Goal: Contribute content: Contribute content

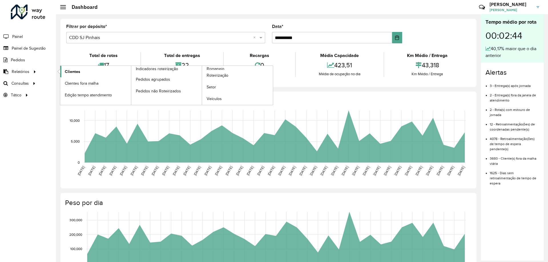
click at [70, 73] on span "Clientes" at bounding box center [72, 72] width 15 height 6
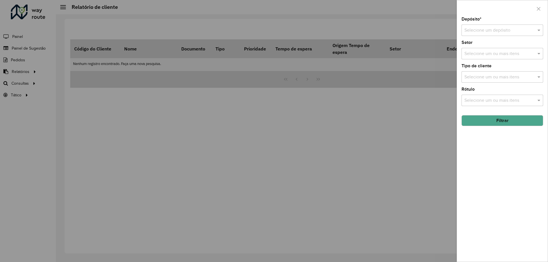
click at [517, 25] on div "Selecione um depósito" at bounding box center [503, 30] width 82 height 11
click at [477, 57] on span "CDD SJ Pinhais" at bounding box center [479, 56] width 31 height 5
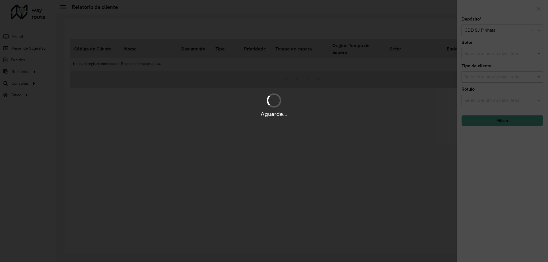
click at [509, 180] on div "Aguarde..." at bounding box center [274, 131] width 548 height 262
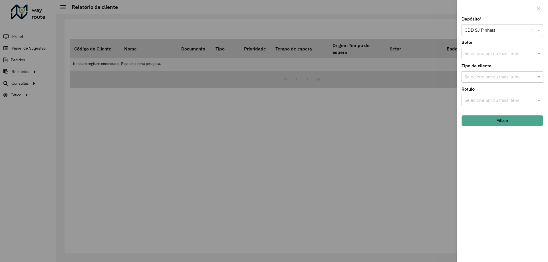
click at [480, 54] on input "text" at bounding box center [499, 54] width 73 height 7
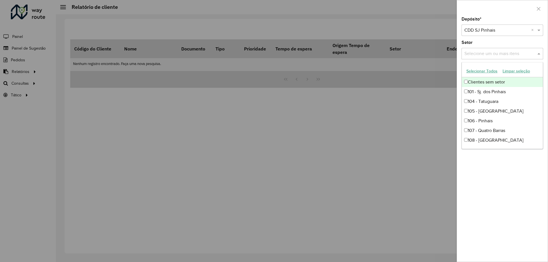
click at [489, 70] on button "Selecionar Todos" at bounding box center [482, 71] width 36 height 9
drag, startPoint x: 492, startPoint y: 187, endPoint x: 497, endPoint y: 143, distance: 44.0
click at [492, 187] on div "Depósito * Selecione um depósito × CDD SJ Pinhais × Setor Selecione um ou mais …" at bounding box center [502, 139] width 91 height 245
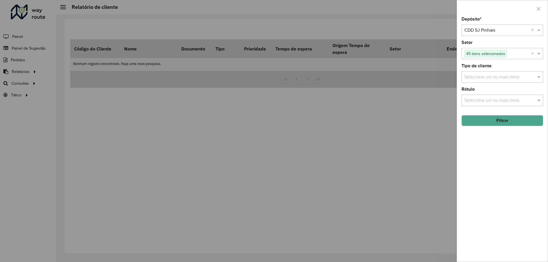
click at [488, 80] on input "text" at bounding box center [499, 77] width 73 height 7
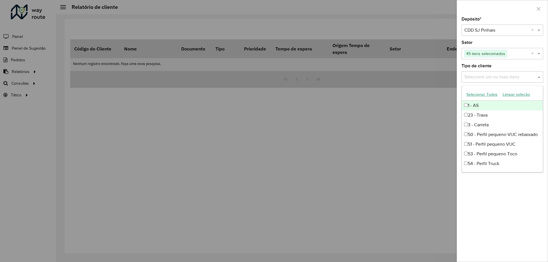
click at [484, 96] on button "Selecionar Todos" at bounding box center [482, 94] width 36 height 9
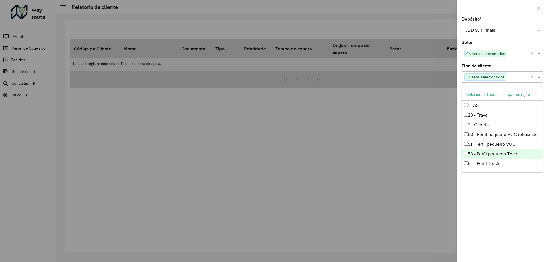
click at [474, 214] on div "Depósito * Selecione um depósito × CDD SJ Pinhais × Setor Selecione um ou mais …" at bounding box center [502, 139] width 91 height 245
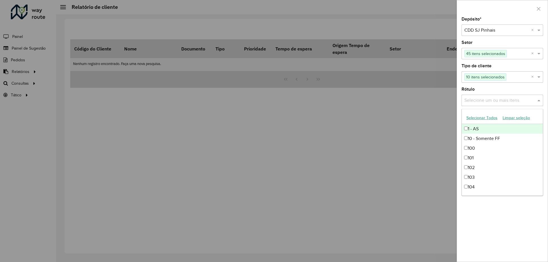
click at [483, 101] on input "text" at bounding box center [499, 100] width 73 height 7
click at [481, 118] on button "Selecionar Todos" at bounding box center [482, 118] width 36 height 9
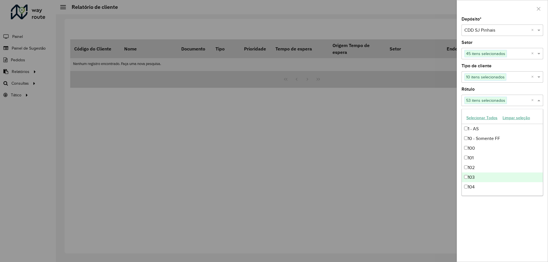
click at [495, 222] on div "Depósito * Selecione um depósito × CDD SJ Pinhais × Setor Selecione um ou mais …" at bounding box center [502, 139] width 91 height 245
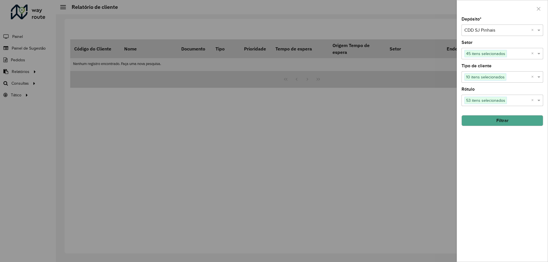
click at [502, 127] on div "Depósito * Selecione um depósito × CDD SJ Pinhais × Setor Selecione um ou mais …" at bounding box center [502, 139] width 91 height 245
click at [502, 122] on button "Filtrar" at bounding box center [503, 120] width 82 height 11
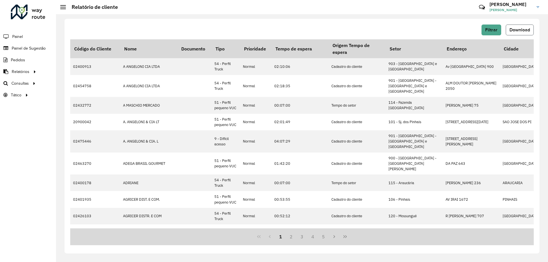
click at [514, 31] on span "Download" at bounding box center [519, 29] width 21 height 5
click at [33, 51] on link "Painel de Sugestão" at bounding box center [23, 48] width 47 height 11
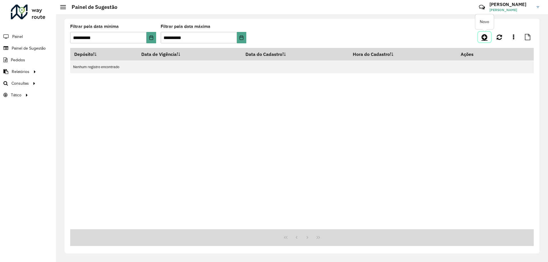
click at [486, 37] on icon at bounding box center [485, 37] width 6 height 7
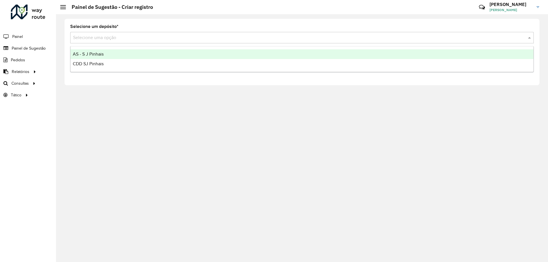
click at [136, 40] on input "text" at bounding box center [296, 38] width 446 height 7
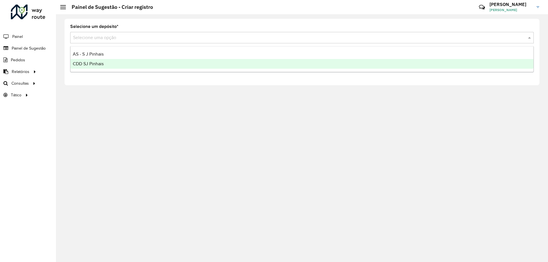
click at [107, 67] on div "CDD SJ Pinhais" at bounding box center [302, 64] width 463 height 10
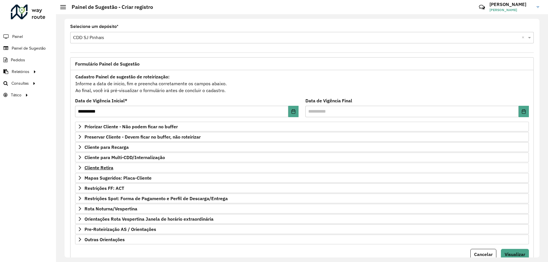
scroll to position [22, 0]
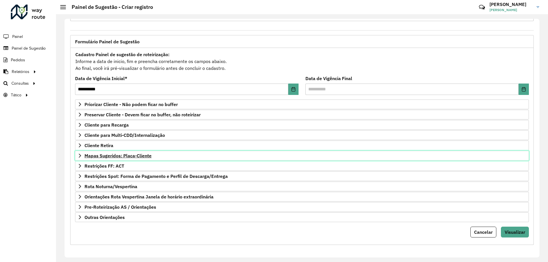
click at [115, 158] on span "Mapas Sugeridos: Placa-Cliente" at bounding box center [117, 156] width 67 height 5
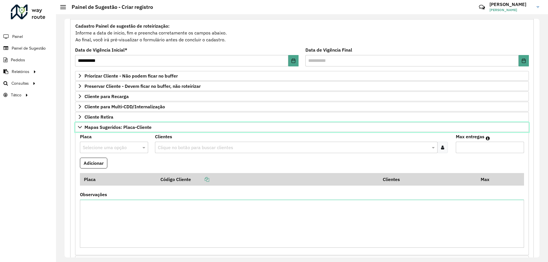
scroll to position [79, 0]
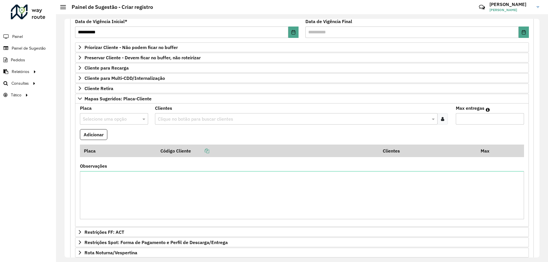
click at [118, 121] on input "text" at bounding box center [108, 119] width 51 height 7
type input "***"
click at [111, 137] on div "MBA0G05" at bounding box center [113, 136] width 67 height 10
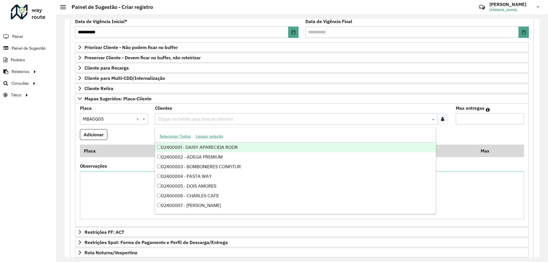
click at [177, 122] on input "text" at bounding box center [293, 119] width 274 height 7
type input "****"
click at [192, 148] on div "02407143 - CONDOR CENTRAL" at bounding box center [295, 148] width 281 height 10
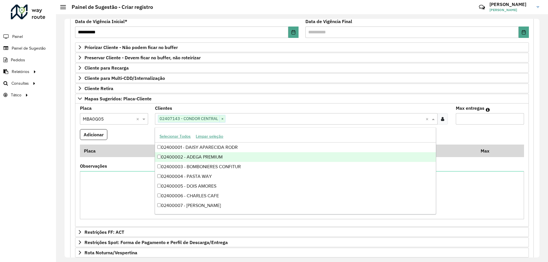
click at [476, 134] on formly-field "Adicionar" at bounding box center [301, 136] width 451 height 15
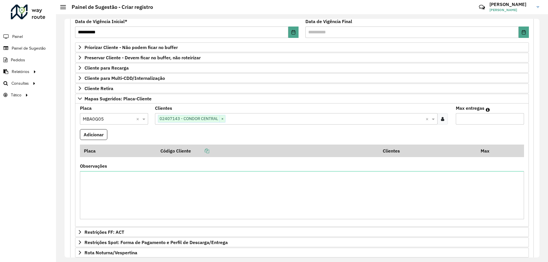
click at [474, 121] on input "Max entregas" at bounding box center [490, 118] width 68 height 11
type input "*"
click at [94, 134] on button "Adicionar" at bounding box center [93, 134] width 27 height 11
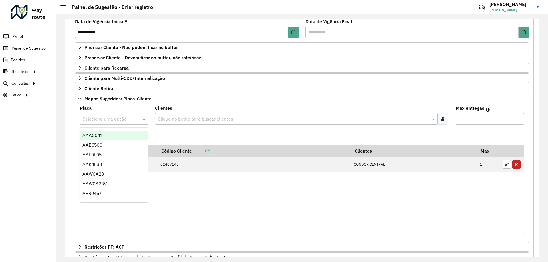
click at [105, 115] on div "Selecione uma opção" at bounding box center [114, 118] width 68 height 11
type input "***"
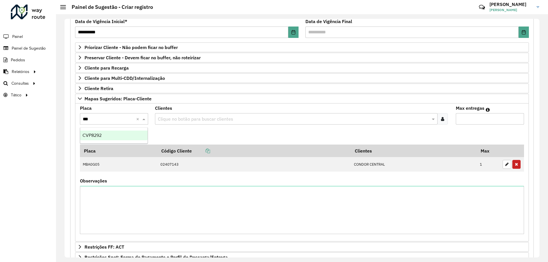
click at [111, 133] on div "CVP8292" at bounding box center [113, 136] width 67 height 10
click at [186, 124] on div "Clique no botão para buscar clientes" at bounding box center [296, 118] width 282 height 11
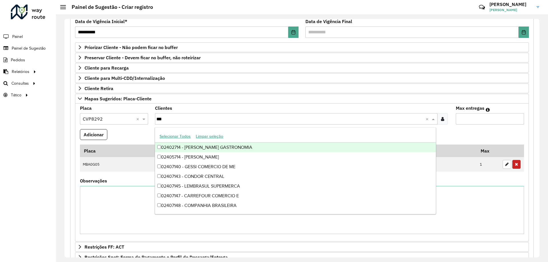
type input "****"
click at [198, 148] on div "02407143 - CONDOR CENTRAL" at bounding box center [295, 148] width 281 height 10
click at [501, 134] on formly-field "Adicionar" at bounding box center [301, 136] width 451 height 15
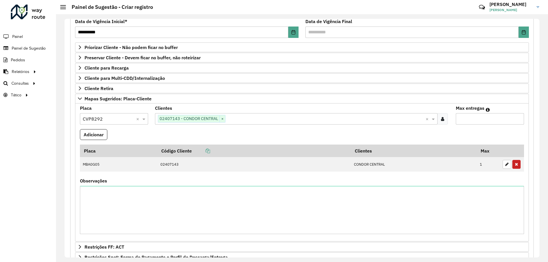
click at [489, 125] on formly-field "Max entregas" at bounding box center [489, 117] width 75 height 23
click at [485, 120] on input "Max entregas" at bounding box center [490, 118] width 68 height 11
type input "*"
click at [94, 136] on button "Adicionar" at bounding box center [93, 134] width 27 height 11
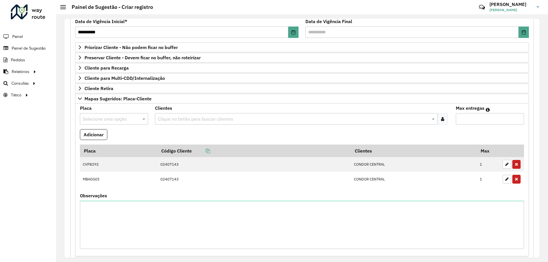
click at [103, 116] on input "text" at bounding box center [108, 119] width 51 height 7
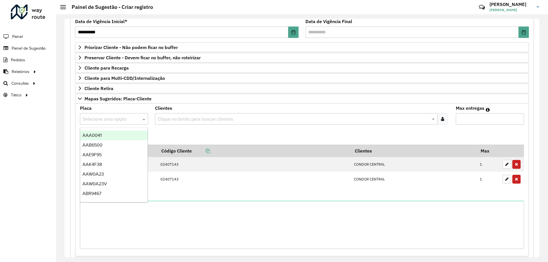
paste input "*******"
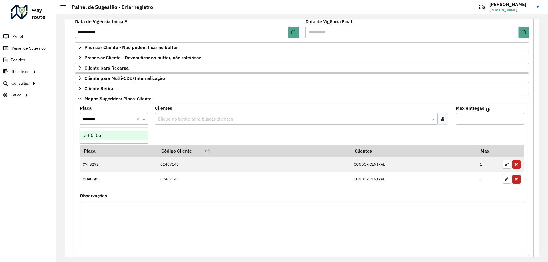
type input "*******"
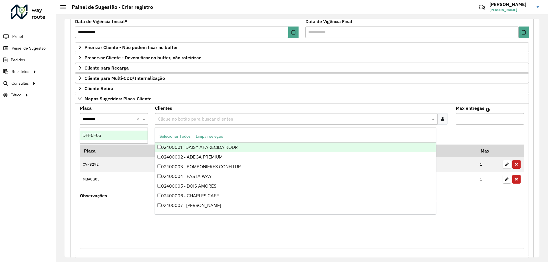
click at [179, 117] on input "text" at bounding box center [293, 119] width 274 height 7
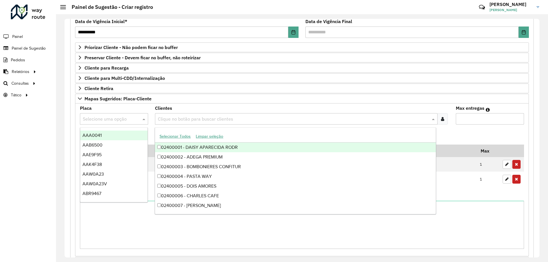
click at [116, 121] on input "text" at bounding box center [108, 119] width 51 height 7
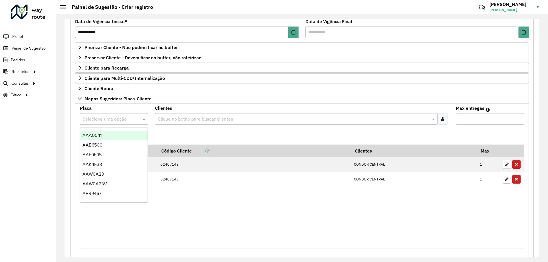
paste input "*******"
type input "*******"
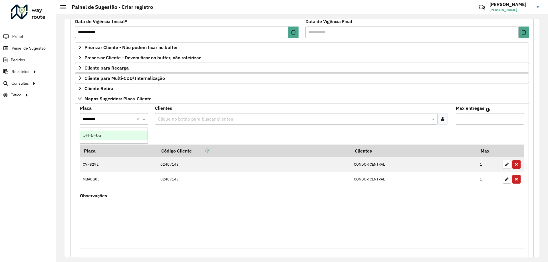
click at [114, 133] on div "DPF6F66" at bounding box center [113, 136] width 67 height 10
click at [171, 116] on input "text" at bounding box center [293, 119] width 274 height 7
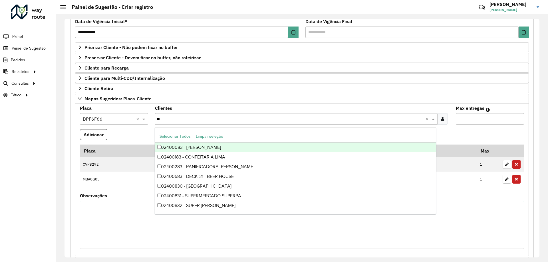
type input "***"
click at [237, 145] on div "02400836 - SUPERMERCADO SUPERPA" at bounding box center [295, 148] width 281 height 10
click at [473, 116] on input "Max entregas" at bounding box center [490, 118] width 68 height 11
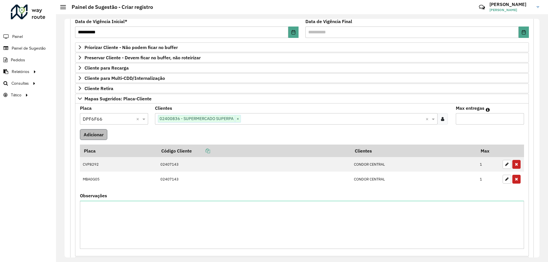
type input "*"
click at [99, 130] on button "Adicionar" at bounding box center [93, 134] width 27 height 11
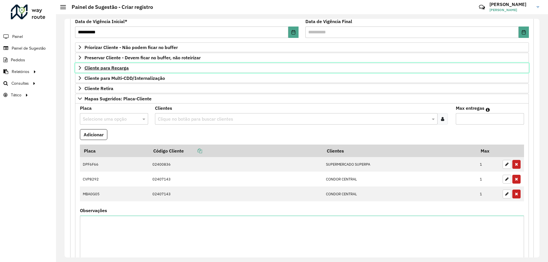
click at [80, 64] on link "Cliente para Recarga" at bounding box center [302, 68] width 454 height 10
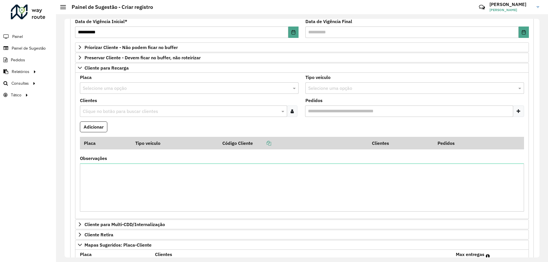
click at [110, 85] on input "text" at bounding box center [184, 88] width 202 height 7
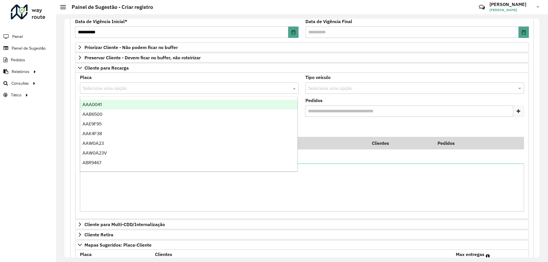
click at [110, 85] on input "text" at bounding box center [184, 88] width 202 height 7
click at [170, 74] on div "Placa Selecione uma opção Tipo veículo Selecione uma opção Clientes Clique no b…" at bounding box center [302, 146] width 454 height 147
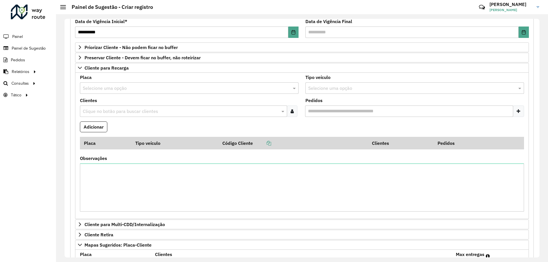
click at [194, 88] on input "text" at bounding box center [184, 88] width 202 height 7
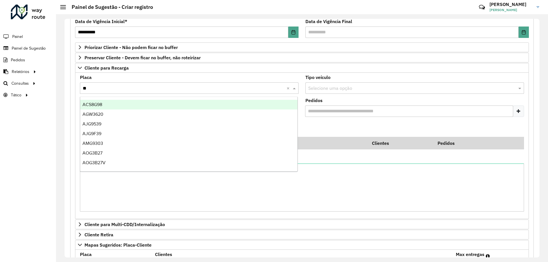
type input "***"
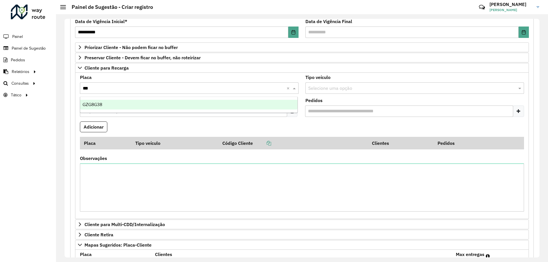
click at [201, 104] on div "GZG8G38" at bounding box center [188, 105] width 217 height 10
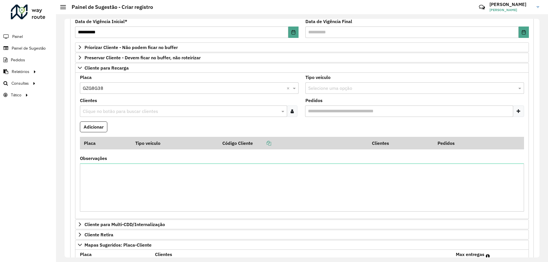
click at [191, 110] on input "text" at bounding box center [180, 111] width 199 height 7
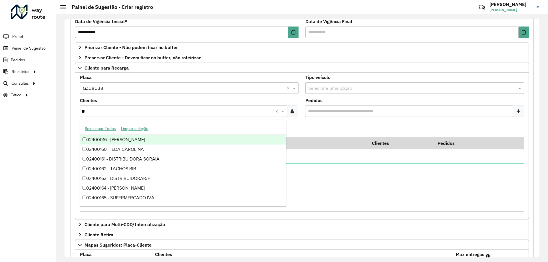
type input "*"
type input "*****"
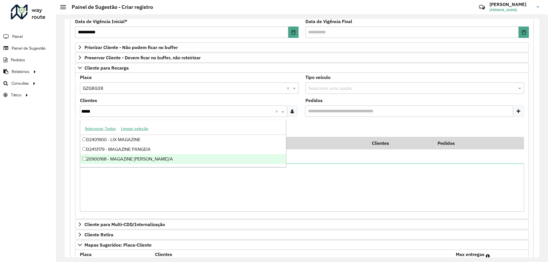
click at [158, 160] on div "20900168 - MAGAZINE [PERSON_NAME]/A" at bounding box center [183, 159] width 206 height 10
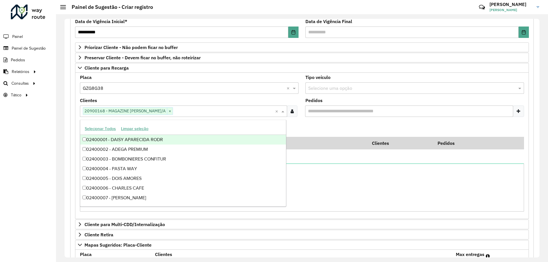
click at [351, 126] on formly-field "Adicionar" at bounding box center [301, 129] width 451 height 15
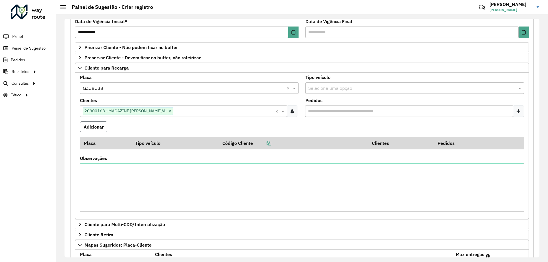
click at [104, 125] on button "Adicionar" at bounding box center [93, 127] width 27 height 11
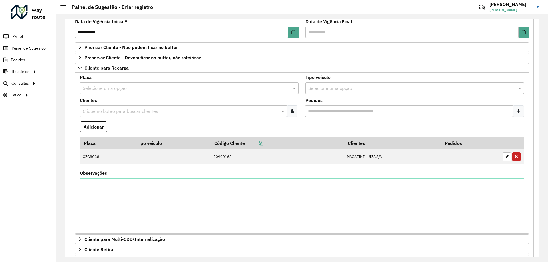
click at [116, 114] on input "text" at bounding box center [180, 111] width 199 height 7
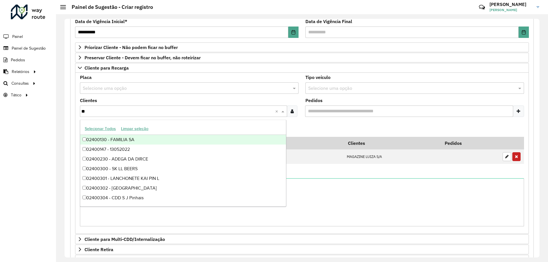
type input "*"
type input "*********"
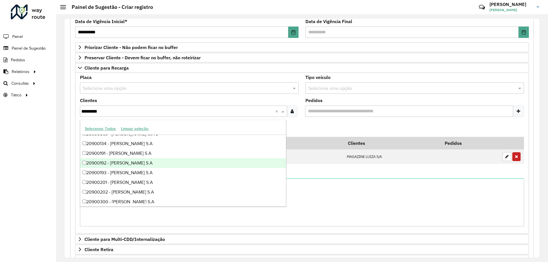
scroll to position [223, 0]
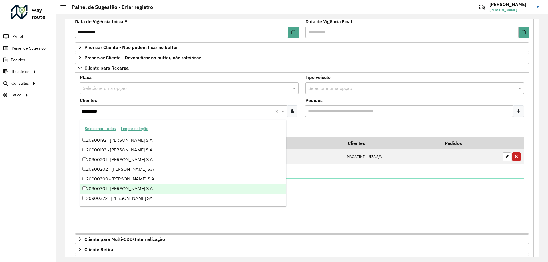
click at [147, 185] on div "20900301 - [PERSON_NAME] S.A" at bounding box center [183, 189] width 206 height 10
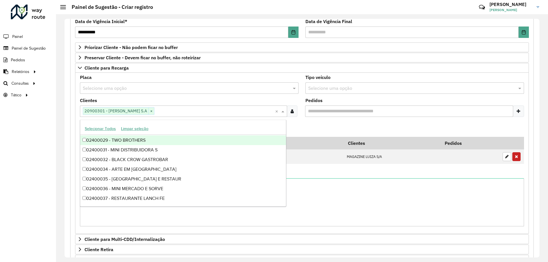
click at [317, 121] on formly-field "Pedidos" at bounding box center [414, 109] width 225 height 23
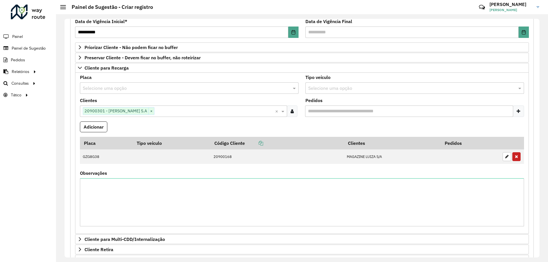
click at [337, 93] on div "Selecione uma opção" at bounding box center [414, 87] width 219 height 11
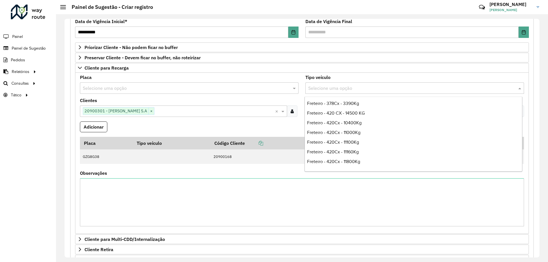
scroll to position [1370, 0]
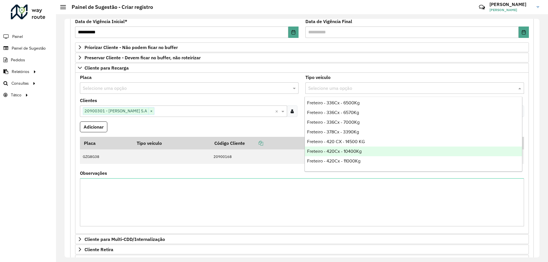
click at [351, 152] on span "Freteiro - 420Cx - 10400Kg" at bounding box center [334, 151] width 55 height 5
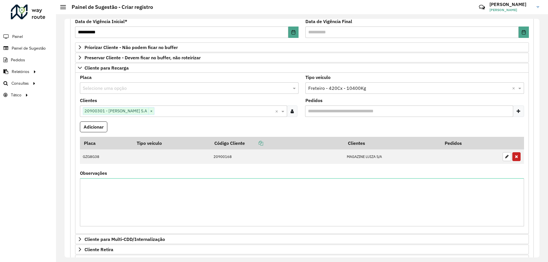
click at [282, 120] on formly-field "Clientes Clique no botão para buscar clientes 20900301 - [PERSON_NAME] S.A × ×" at bounding box center [188, 109] width 225 height 23
click at [88, 126] on button "Adicionar" at bounding box center [93, 127] width 27 height 11
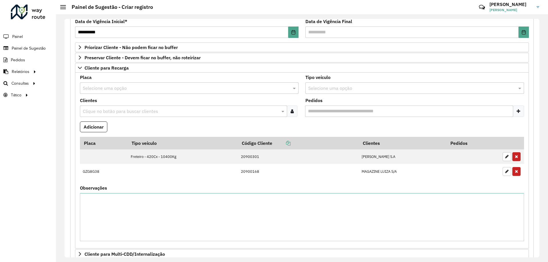
click at [160, 128] on formly-field "Adicionar" at bounding box center [301, 129] width 451 height 15
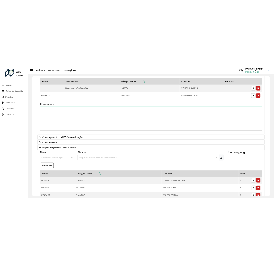
scroll to position [308, 0]
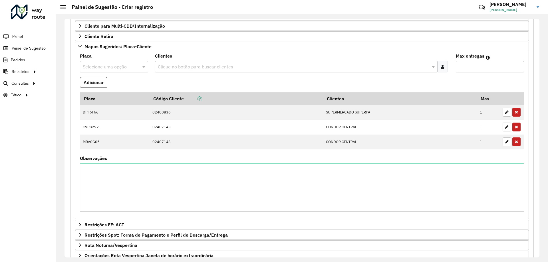
click at [112, 63] on div "Selecione uma opção" at bounding box center [114, 66] width 68 height 11
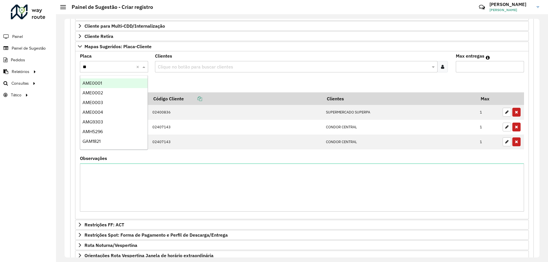
type input "***"
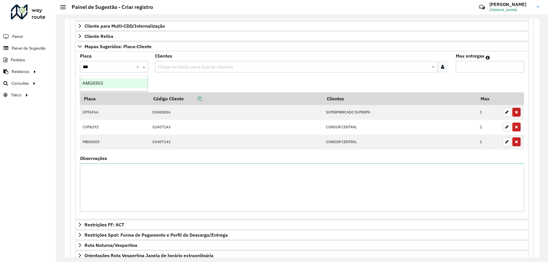
click at [118, 84] on div "AMG9303" at bounding box center [113, 83] width 67 height 10
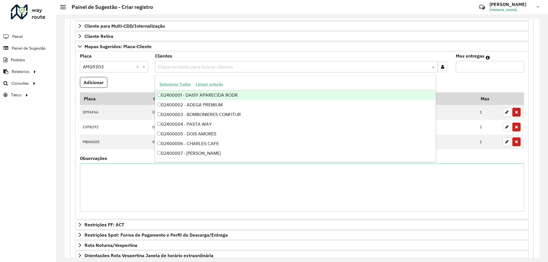
click at [189, 65] on input "text" at bounding box center [293, 67] width 274 height 7
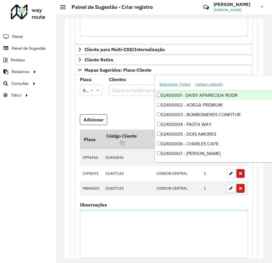
click at [144, 90] on input "text" at bounding box center [155, 90] width 90 height 7
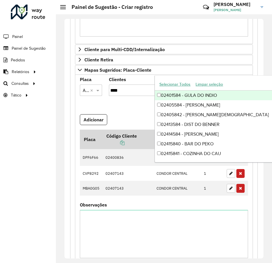
type input "*****"
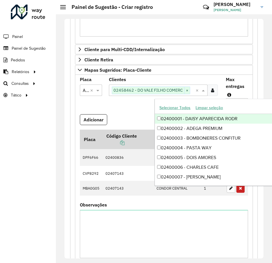
drag, startPoint x: 136, startPoint y: 107, endPoint x: 143, endPoint y: 106, distance: 7.8
click at [135, 107] on formly-field "Clientes Clique no botão para buscar clientes 02458462 - DO VALE FILHO COMERC ×…" at bounding box center [164, 95] width 117 height 37
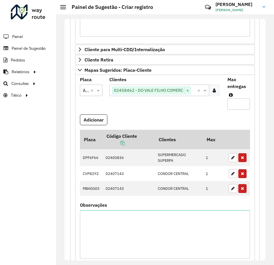
click at [194, 90] on input "text" at bounding box center [194, 90] width 6 height 7
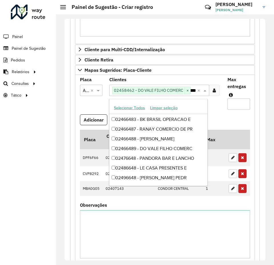
scroll to position [0, 0]
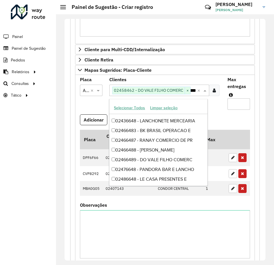
type input "*****"
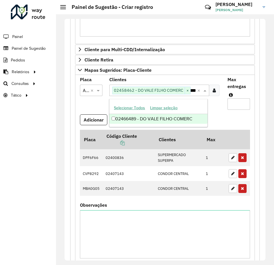
click at [178, 117] on div "02466489 - DO VALE FILHO COMERC" at bounding box center [158, 119] width 98 height 10
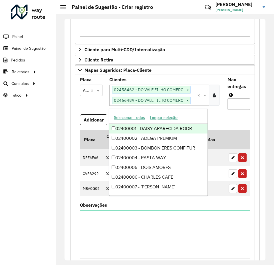
click at [90, 102] on formly-field "Placa Selecione uma opção × AMG9303 ×" at bounding box center [90, 95] width 29 height 37
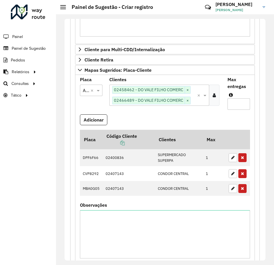
click at [193, 101] on input "text" at bounding box center [193, 100] width 5 height 7
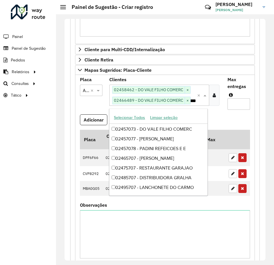
scroll to position [48, 0]
type input "*****"
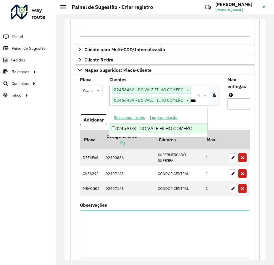
scroll to position [0, 0]
click at [192, 128] on div "02457073 - DO VALE FILHO COMERC" at bounding box center [158, 129] width 98 height 10
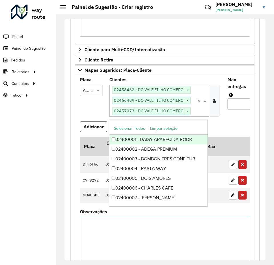
click at [225, 119] on formly-field "Max entregas" at bounding box center [238, 98] width 29 height 43
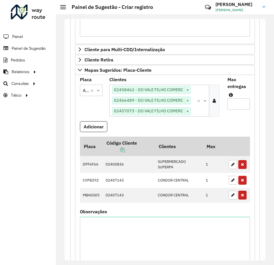
click at [238, 106] on input "Max entregas" at bounding box center [238, 103] width 23 height 11
type input "*"
click at [98, 126] on button "Adicionar" at bounding box center [93, 126] width 27 height 11
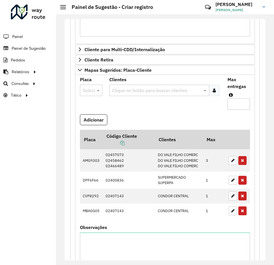
click at [87, 88] on input "text" at bounding box center [85, 90] width 5 height 7
type input "***"
click at [93, 106] on span "DGI0890" at bounding box center [91, 106] width 18 height 5
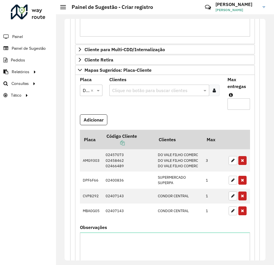
drag, startPoint x: 139, startPoint y: 105, endPoint x: 140, endPoint y: 101, distance: 3.8
click at [139, 105] on formly-field "Clientes Clique no botão para buscar clientes" at bounding box center [165, 95] width 118 height 37
click at [61, 8] on div at bounding box center [63, 7] width 6 height 4
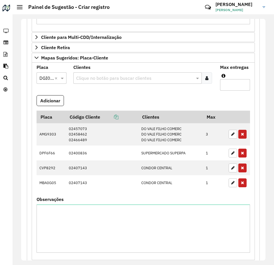
scroll to position [295, 0]
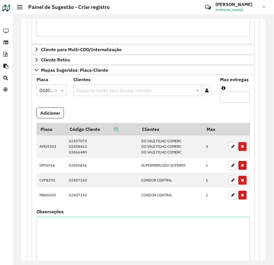
click at [130, 104] on formly-field "Clientes Clique no botão para buscar clientes" at bounding box center [143, 92] width 147 height 30
click at [87, 87] on input "text" at bounding box center [134, 90] width 119 height 7
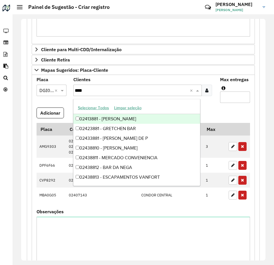
type input "*****"
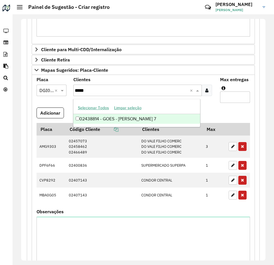
click at [112, 118] on div "02438814 - GOES - [PERSON_NAME] 7" at bounding box center [136, 119] width 127 height 10
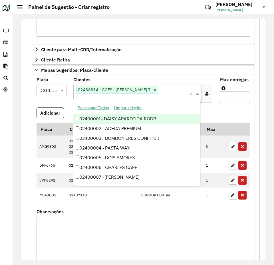
click at [225, 105] on formly-field "Max entregas" at bounding box center [235, 92] width 37 height 30
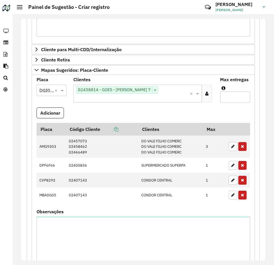
click at [110, 96] on input "text" at bounding box center [92, 99] width 35 height 7
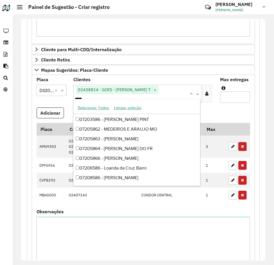
scroll to position [38, 0]
type input "*****"
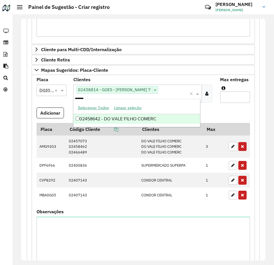
click at [146, 118] on div "02458642 - DO VALE FILHO COMERC" at bounding box center [136, 119] width 127 height 10
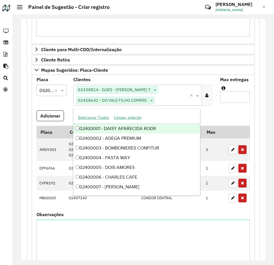
click at [226, 115] on formly-field "Adicionar" at bounding box center [143, 117] width 220 height 15
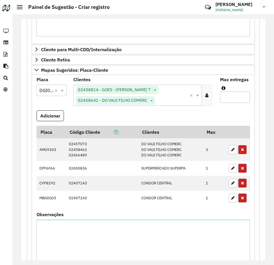
click at [167, 101] on input "text" at bounding box center [172, 100] width 34 height 7
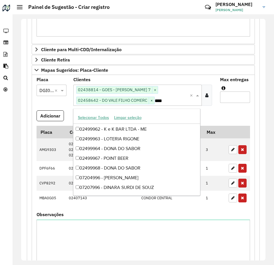
scroll to position [9, 0]
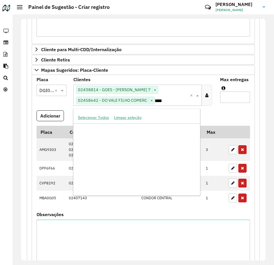
type input "*****"
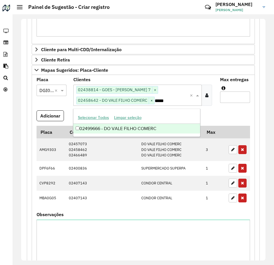
scroll to position [0, 0]
click at [165, 128] on div "02499666 - DO VALE FILHO COMERC" at bounding box center [136, 129] width 127 height 10
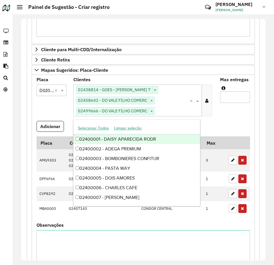
click at [213, 116] on formly-field "Clientes Clique no botão para buscar clientes 02438814 - GOES - [PERSON_NAME] 7…" at bounding box center [143, 98] width 147 height 43
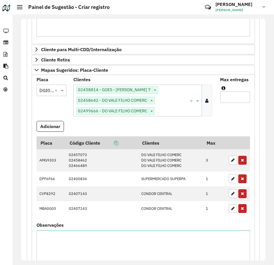
click at [226, 98] on input "Max entregas" at bounding box center [235, 96] width 30 height 11
type input "*"
click at [191, 119] on formly-field "Clientes Clique no botão para buscar clientes 02438814 - GOES - [PERSON_NAME] 7…" at bounding box center [143, 98] width 147 height 43
click at [64, 125] on button "Adicionar" at bounding box center [50, 126] width 27 height 11
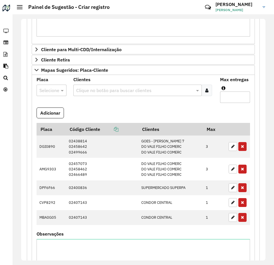
click at [54, 91] on div at bounding box center [52, 89] width 30 height 7
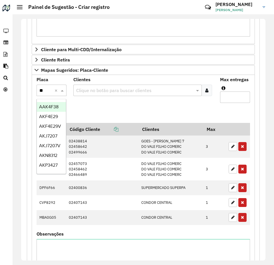
type input "***"
click at [56, 106] on span "AKF4E29" at bounding box center [48, 106] width 19 height 5
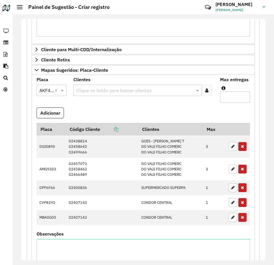
click at [92, 105] on formly-field "Clientes Clique no botão para buscar clientes" at bounding box center [143, 92] width 147 height 30
click at [102, 91] on input "text" at bounding box center [134, 90] width 119 height 7
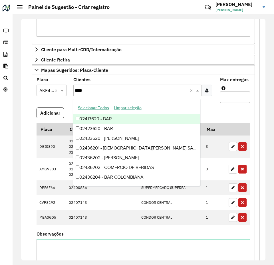
type input "*****"
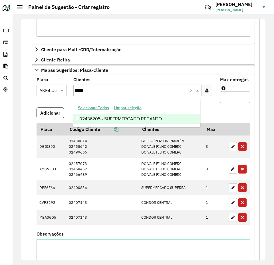
click at [132, 118] on div "02436205 - SUPERMERCADO RECANTO" at bounding box center [136, 119] width 127 height 10
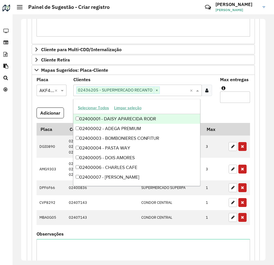
click at [221, 106] on formly-field "Max entregas" at bounding box center [235, 92] width 37 height 30
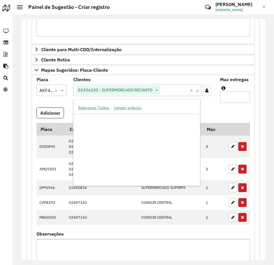
click at [163, 92] on input "text" at bounding box center [174, 90] width 29 height 7
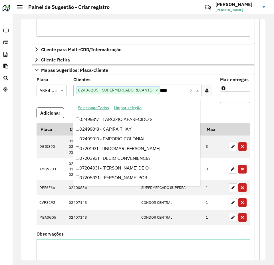
scroll to position [19, 0]
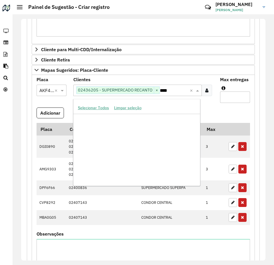
type input "*****"
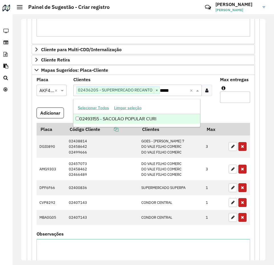
scroll to position [0, 0]
click at [171, 118] on div "02493155 - SACOLAO POPULAR CURI" at bounding box center [136, 119] width 127 height 10
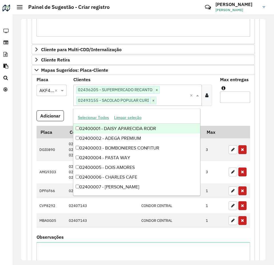
drag, startPoint x: 216, startPoint y: 116, endPoint x: 207, endPoint y: 110, distance: 10.9
click at [216, 115] on formly-field "Adicionar" at bounding box center [143, 117] width 220 height 15
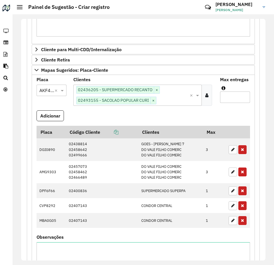
click at [171, 101] on input "text" at bounding box center [172, 100] width 33 height 7
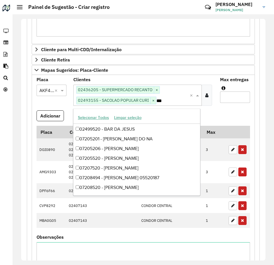
scroll to position [1484, 0]
type input "*****"
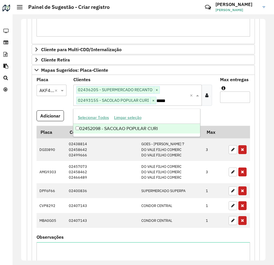
click at [168, 126] on div "02452098 - SACOLAO POPULAR CURI" at bounding box center [136, 129] width 127 height 10
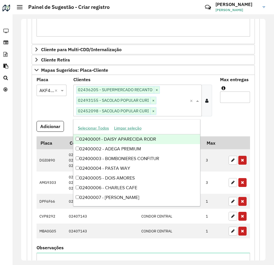
click at [220, 117] on formly-field "Max entregas" at bounding box center [235, 98] width 37 height 43
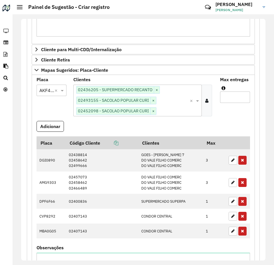
click at [230, 102] on input "Max entregas" at bounding box center [235, 96] width 30 height 11
type input "*"
click at [57, 126] on button "Adicionar" at bounding box center [50, 126] width 27 height 11
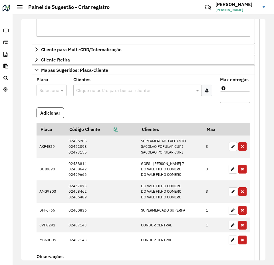
click at [55, 89] on div at bounding box center [52, 89] width 30 height 7
type input "***"
click at [59, 106] on span "AUO0A87" at bounding box center [49, 106] width 21 height 5
click at [83, 106] on formly-field "Clientes Clique no botão para buscar clientes" at bounding box center [143, 92] width 147 height 30
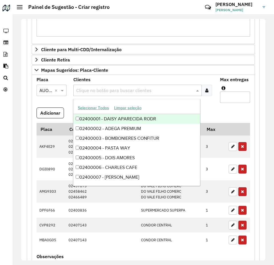
click at [87, 89] on input "text" at bounding box center [134, 90] width 119 height 7
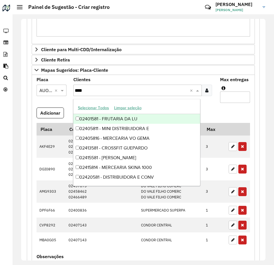
type input "*****"
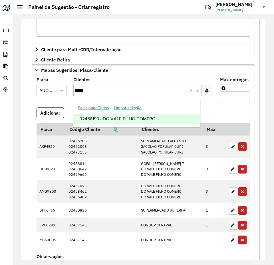
click at [178, 122] on div "02458199 - DO VALE FILHO COMERC" at bounding box center [136, 119] width 127 height 10
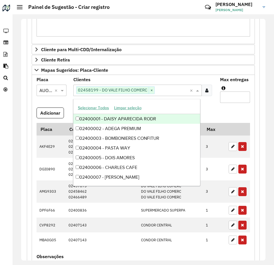
click at [220, 110] on formly-field "Adicionar" at bounding box center [143, 114] width 220 height 15
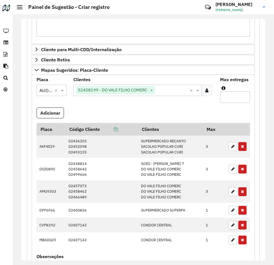
click at [168, 90] on input "text" at bounding box center [172, 90] width 34 height 7
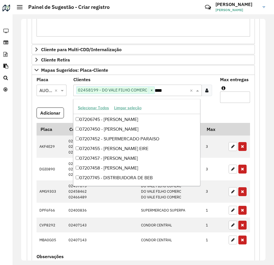
scroll to position [67, 0]
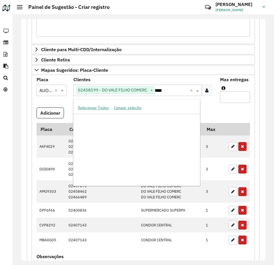
type input "*****"
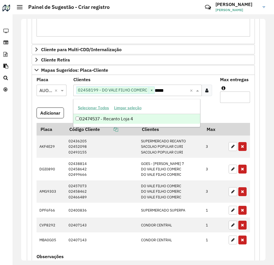
scroll to position [0, 0]
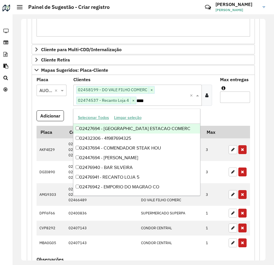
type input "*****"
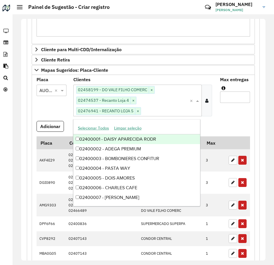
click at [242, 121] on formly-field "Adicionar" at bounding box center [143, 128] width 220 height 15
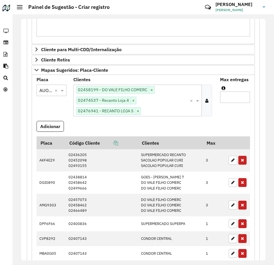
click at [234, 98] on input "Max entregas" at bounding box center [235, 96] width 30 height 11
type input "*"
click at [48, 131] on button "Adicionar" at bounding box center [50, 126] width 27 height 11
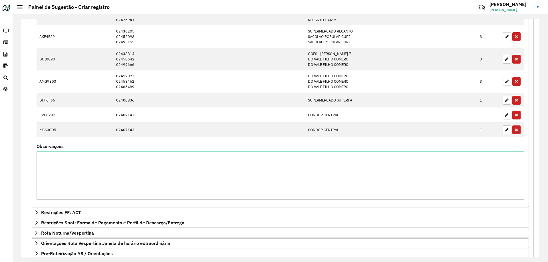
scroll to position [438, 0]
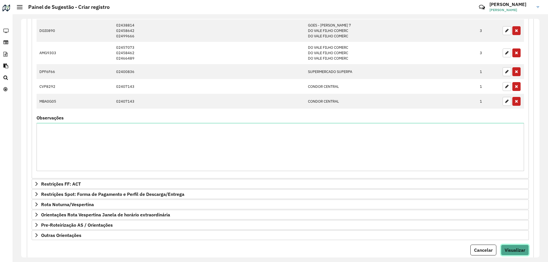
click at [515, 247] on button "Visualizar" at bounding box center [515, 250] width 28 height 11
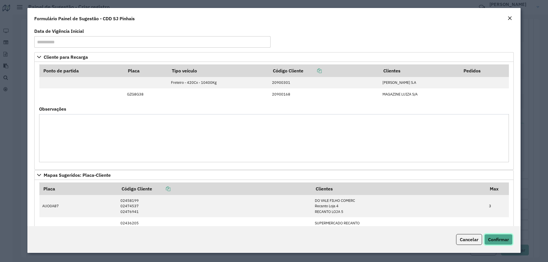
click at [502, 239] on span "Confirmar" at bounding box center [498, 240] width 21 height 6
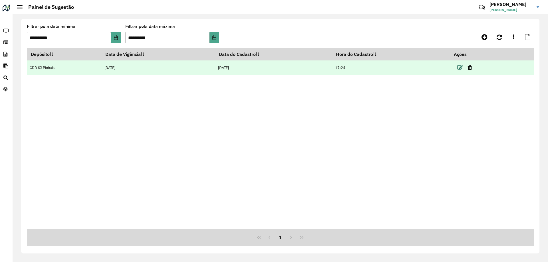
click at [459, 68] on td at bounding box center [467, 68] width 34 height 14
click at [461, 67] on icon at bounding box center [460, 68] width 6 height 6
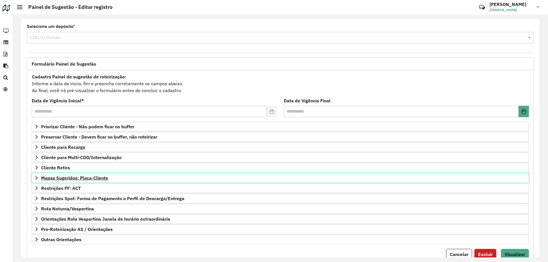
click at [39, 177] on icon at bounding box center [36, 178] width 5 height 5
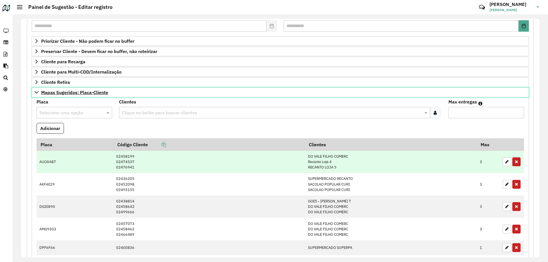
scroll to position [143, 0]
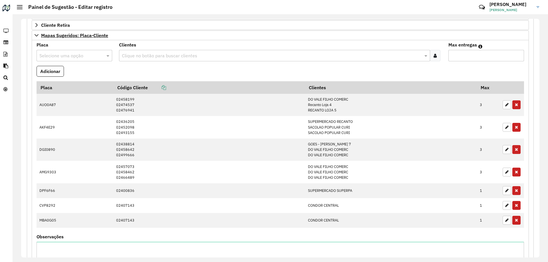
click at [193, 67] on formly-field "Adicionar" at bounding box center [280, 73] width 494 height 15
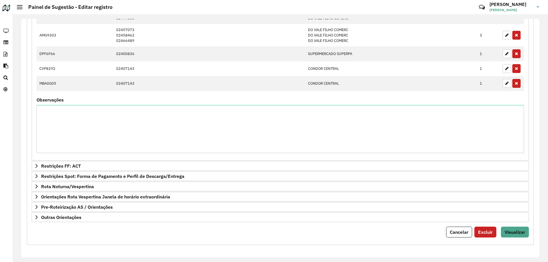
scroll to position [108, 0]
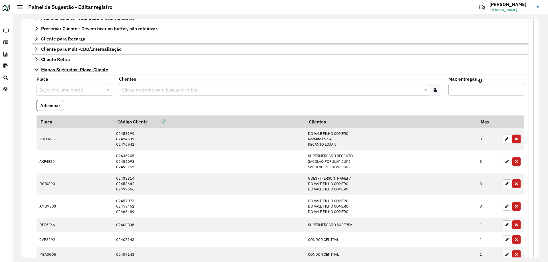
click at [82, 92] on input "text" at bounding box center [68, 90] width 59 height 7
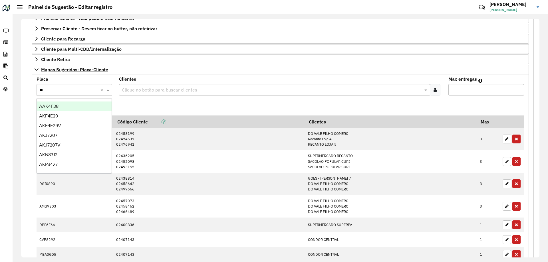
type input "***"
click at [76, 104] on div "AKJ7207" at bounding box center [74, 107] width 75 height 10
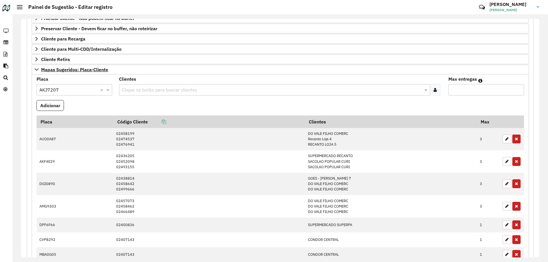
click at [156, 95] on div "Clique no botão para buscar clientes" at bounding box center [274, 89] width 311 height 11
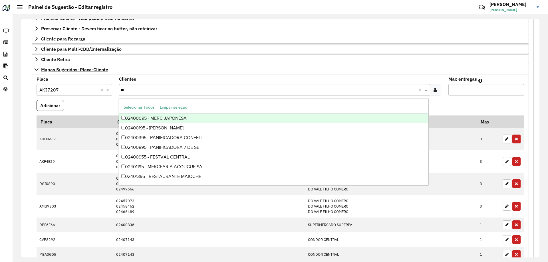
type input "***"
click at [184, 115] on div "02400955 - FESTVAL CENTRAL" at bounding box center [274, 119] width 310 height 10
click at [483, 95] on input "Max entregas" at bounding box center [486, 89] width 76 height 11
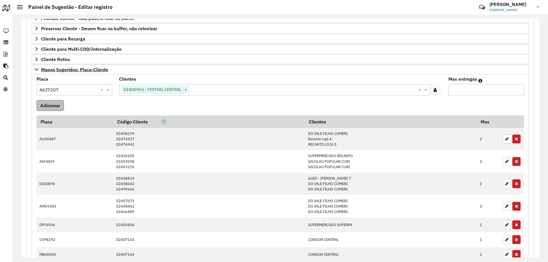
type input "*"
click at [64, 105] on button "Adicionar" at bounding box center [50, 105] width 27 height 11
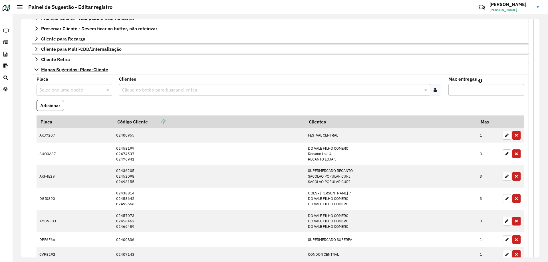
click at [190, 104] on formly-field "Adicionar" at bounding box center [280, 107] width 494 height 15
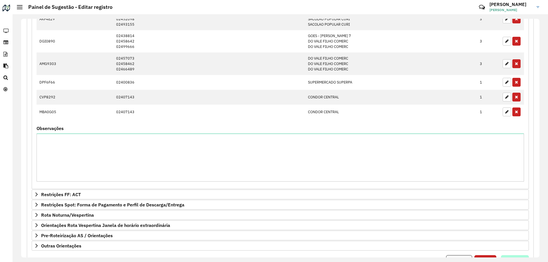
scroll to position [295, 0]
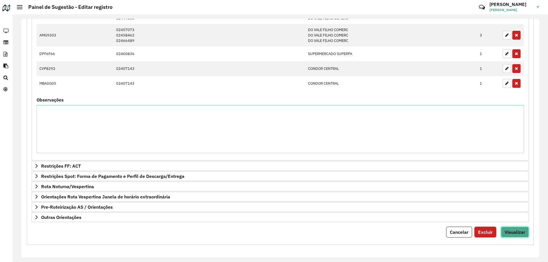
click at [512, 230] on span "Visualizar" at bounding box center [515, 232] width 21 height 6
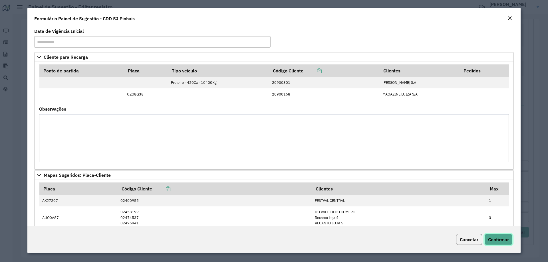
click at [495, 239] on span "Confirmar" at bounding box center [498, 240] width 21 height 6
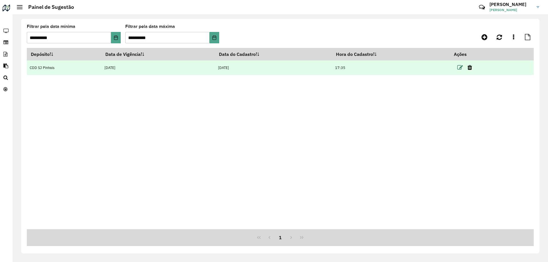
click at [461, 67] on icon at bounding box center [460, 68] width 6 height 6
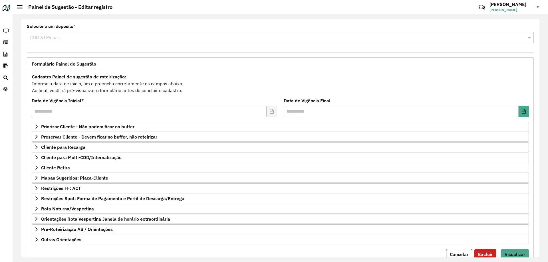
scroll to position [22, 0]
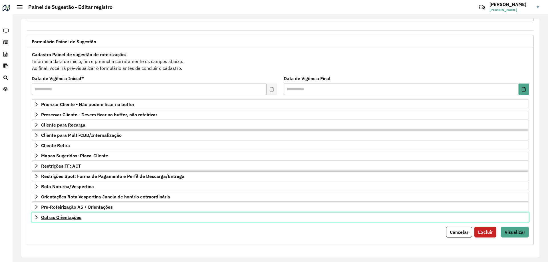
click at [68, 217] on span "Outras Orientações" at bounding box center [61, 217] width 40 height 5
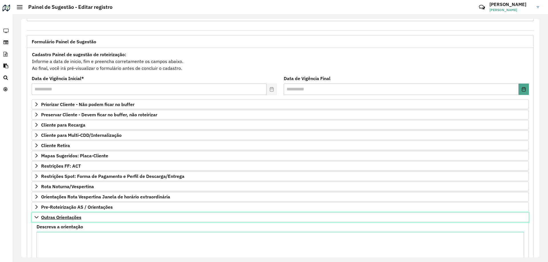
scroll to position [88, 0]
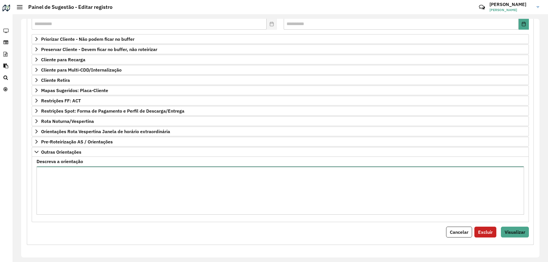
click at [136, 177] on textarea "Descreva a orientação" at bounding box center [281, 191] width 488 height 48
paste textarea "**********"
click at [53, 170] on textarea "**********" at bounding box center [281, 191] width 488 height 48
click at [130, 205] on textarea "**********" at bounding box center [281, 191] width 488 height 48
type textarea "**********"
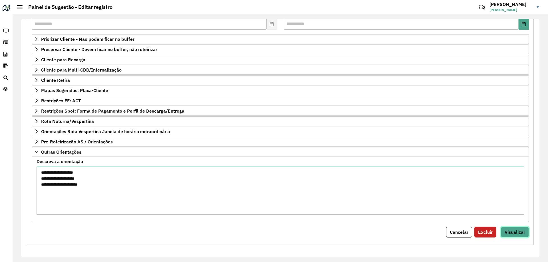
click at [521, 228] on button "Visualizar" at bounding box center [515, 232] width 28 height 11
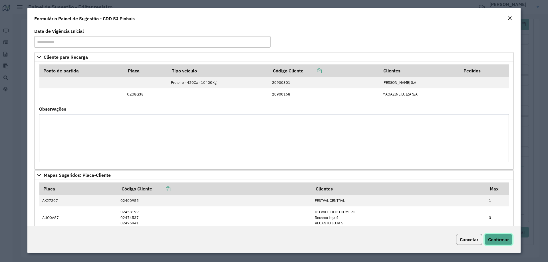
click at [506, 238] on span "Confirmar" at bounding box center [498, 240] width 21 height 6
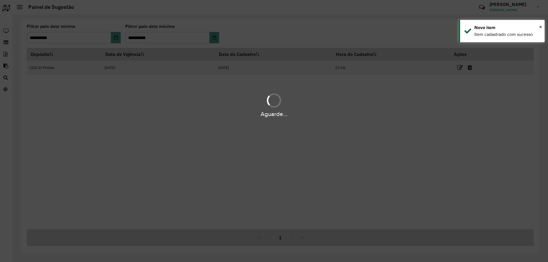
click at [150, 162] on div "Depósito Data de Vigência Data do Cadastro Hora do Cadastro Ações CDD SJ Pinhai…" at bounding box center [280, 139] width 507 height 182
